Goal: Task Accomplishment & Management: Manage account settings

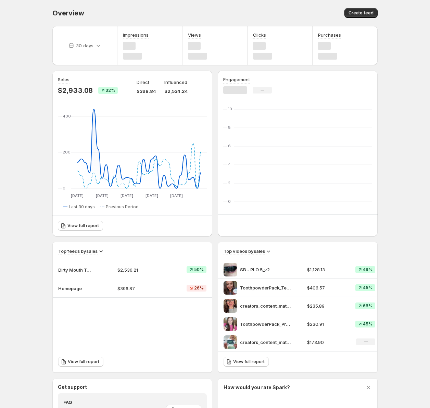
click at [30, 54] on body "Home Feeds Videos Subscription Settings Overview. This page is ready Overview C…" at bounding box center [215, 204] width 430 height 408
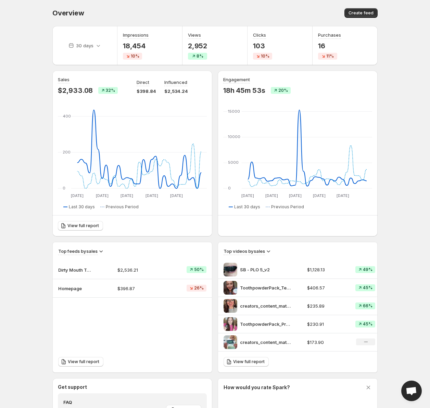
click at [35, 119] on body "Home Feeds Videos Subscription Settings Overview. This page is ready Overview C…" at bounding box center [215, 204] width 430 height 408
click at [401, 69] on body "Home Feeds Videos Subscription Settings Overview. This page is ready Overview C…" at bounding box center [215, 204] width 430 height 408
click at [403, 69] on body "Home Feeds Videos Subscription Settings Overview. This page is ready Overview C…" at bounding box center [215, 204] width 430 height 408
click at [405, 58] on body "Home Feeds Videos Subscription Settings Overview. This page is ready Overview C…" at bounding box center [215, 204] width 430 height 408
click at [397, 84] on body "Home Feeds Videos Subscription Settings Overview. This page is ready Overview C…" at bounding box center [215, 204] width 430 height 408
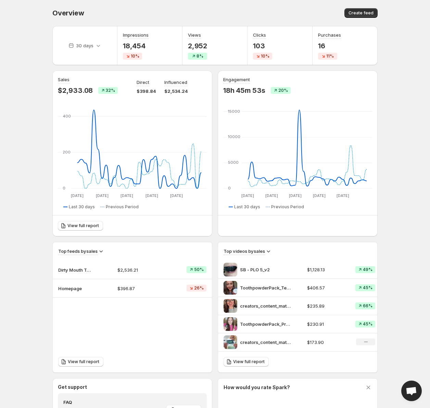
click at [392, 100] on body "Home Feeds Videos Subscription Settings Overview. This page is ready Overview C…" at bounding box center [215, 204] width 430 height 408
click at [391, 100] on body "Home Feeds Videos Subscription Settings Overview. This page is ready Overview C…" at bounding box center [215, 204] width 430 height 408
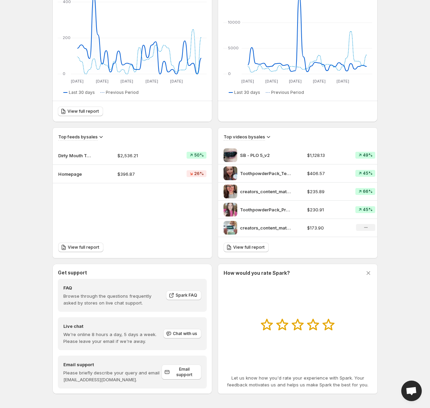
scroll to position [117, 0]
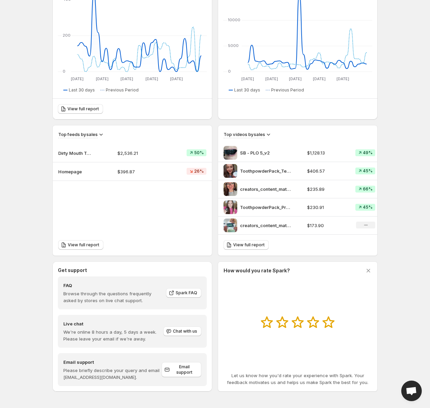
click at [390, 109] on body "Home Feeds Videos Subscription Settings Overview. This page is ready Overview C…" at bounding box center [215, 87] width 430 height 408
click at [16, 164] on body "Home Feeds Videos Subscription Settings Overview. This page is ready Overview C…" at bounding box center [215, 87] width 430 height 408
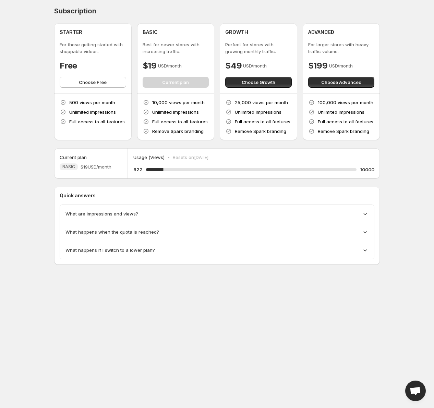
click at [21, 145] on body "Home Feeds Videos Subscription Settings Subscription STARTER For those getting …" at bounding box center [217, 204] width 434 height 408
click at [22, 148] on body "Home Feeds Videos Subscription Settings Subscription STARTER For those getting …" at bounding box center [217, 204] width 434 height 408
click at [27, 178] on body "Home Feeds Videos Subscription Settings Subscription STARTER For those getting …" at bounding box center [217, 204] width 434 height 408
click at [33, 148] on body "Home Feeds Videos Subscription Settings Subscription STARTER For those getting …" at bounding box center [217, 204] width 434 height 408
click at [29, 140] on body "Home Feeds Videos Subscription Settings Subscription STARTER For those getting …" at bounding box center [217, 204] width 434 height 408
